Goal: Information Seeking & Learning: Learn about a topic

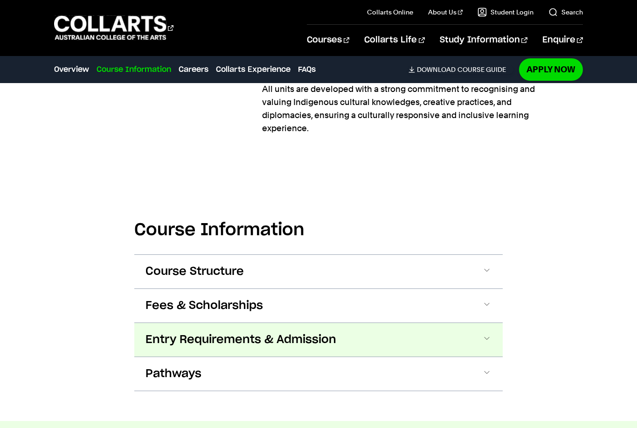
scroll to position [492, 0]
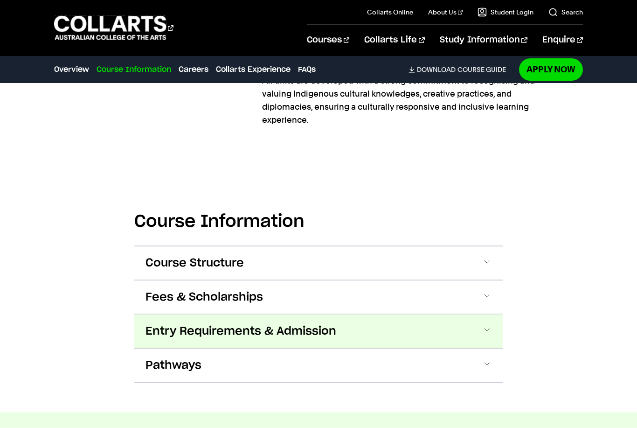
click at [321, 331] on span "Entry Requirements & Admission" at bounding box center [241, 331] width 191 height 15
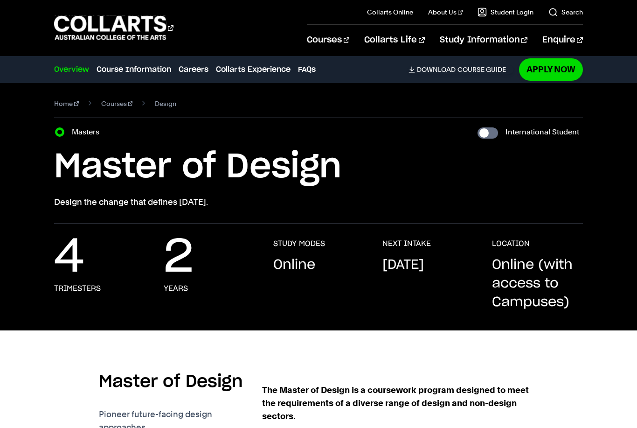
scroll to position [0, 0]
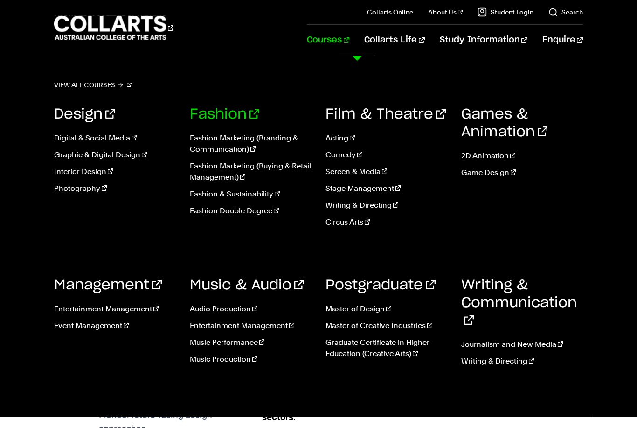
click at [227, 116] on link "Fashion" at bounding box center [225, 114] width 70 height 14
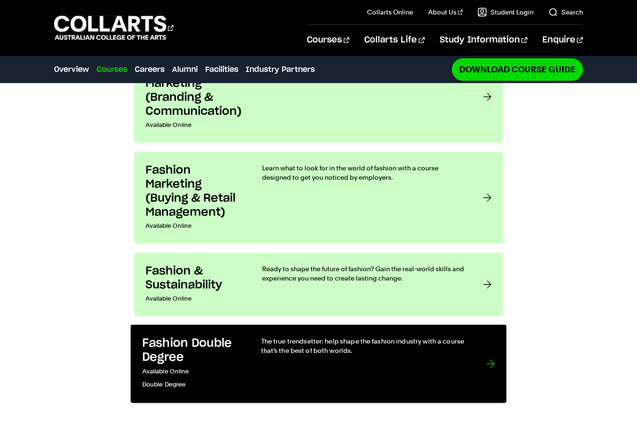
scroll to position [795, 0]
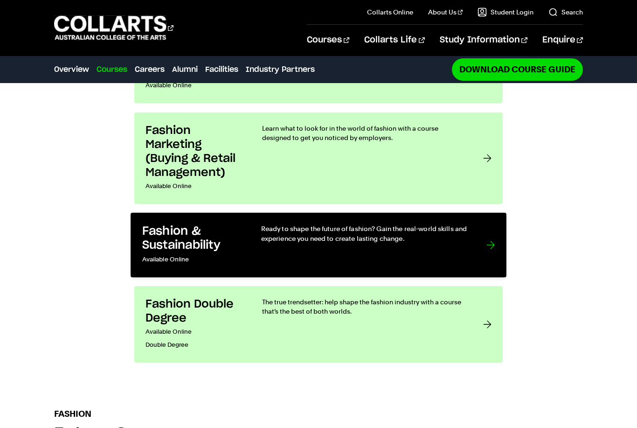
click at [353, 224] on div "Ready to shape the future of fashion? Gain the real-world skills and experience…" at bounding box center [364, 245] width 207 height 42
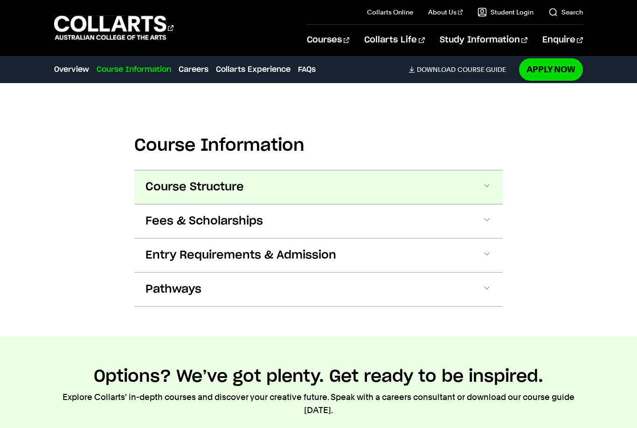
click at [331, 176] on button "Course Structure" at bounding box center [318, 187] width 369 height 34
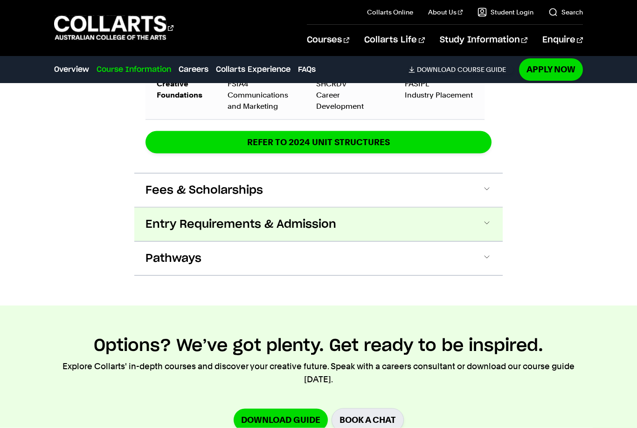
scroll to position [1616, 0]
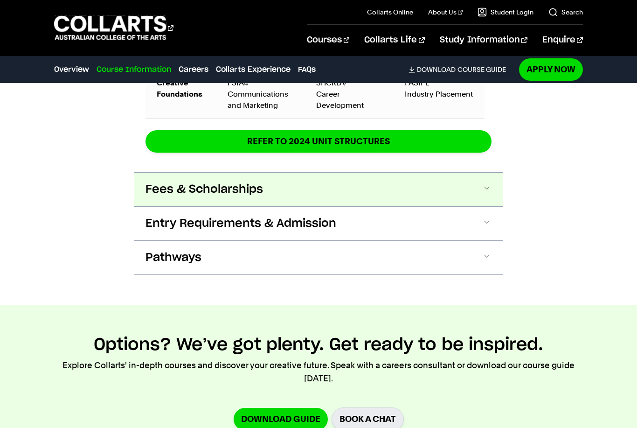
click at [329, 182] on button "Fees & Scholarships" at bounding box center [318, 190] width 369 height 34
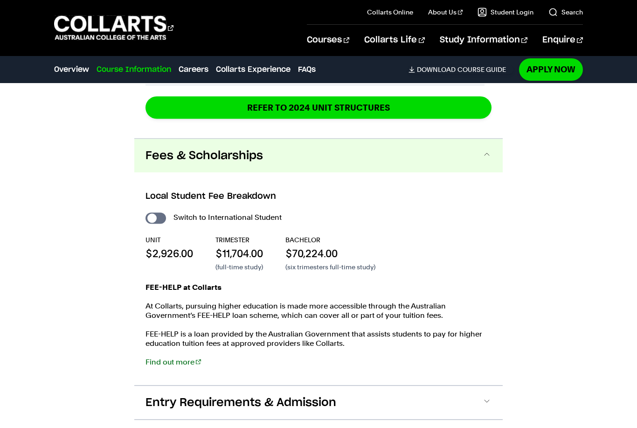
scroll to position [1691, 0]
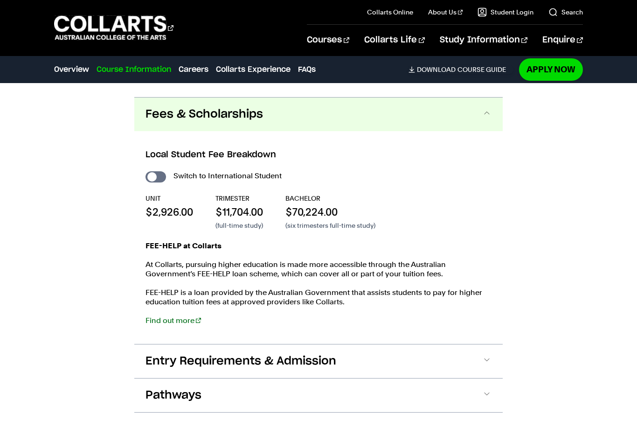
click at [324, 105] on button "Fees & Scholarships" at bounding box center [318, 115] width 369 height 34
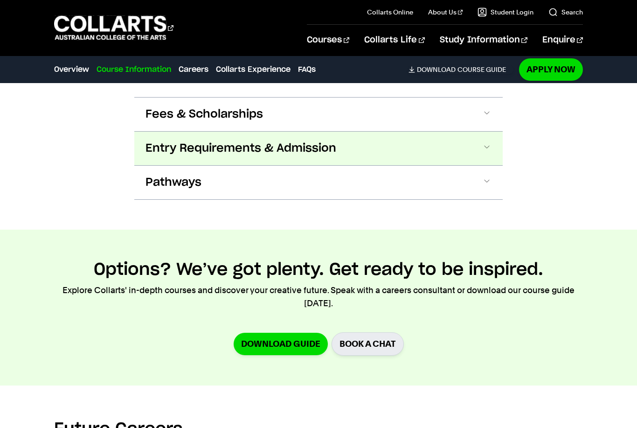
click at [319, 142] on span "Entry Requirements & Admission" at bounding box center [241, 148] width 191 height 15
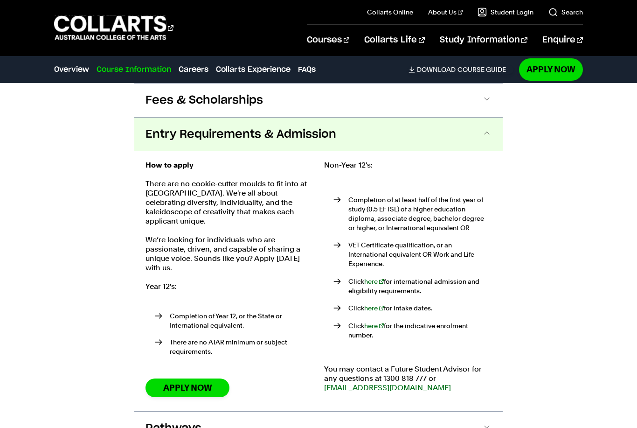
scroll to position [1725, 0]
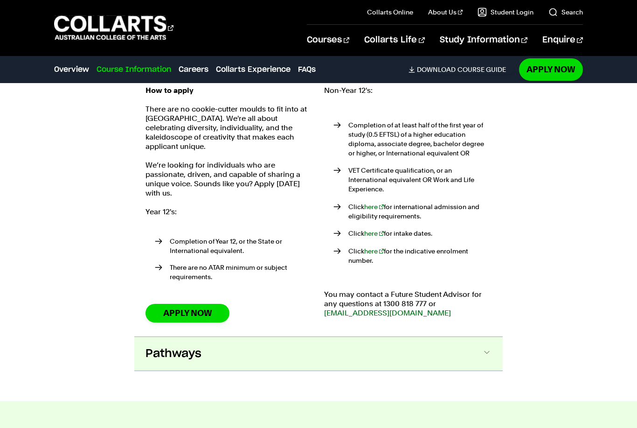
click at [379, 343] on button "Pathways" at bounding box center [318, 354] width 369 height 34
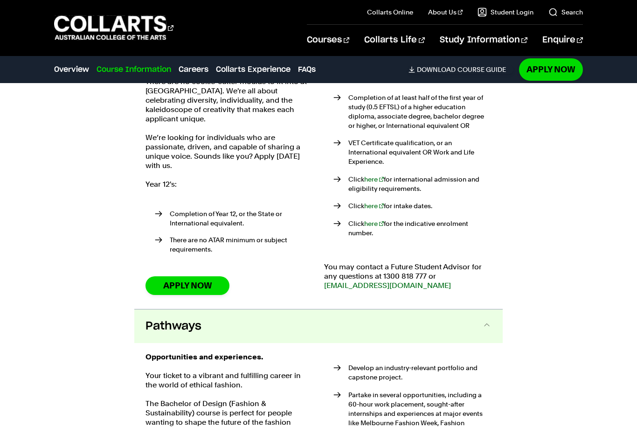
scroll to position [1807, 0]
